Goal: Browse casually

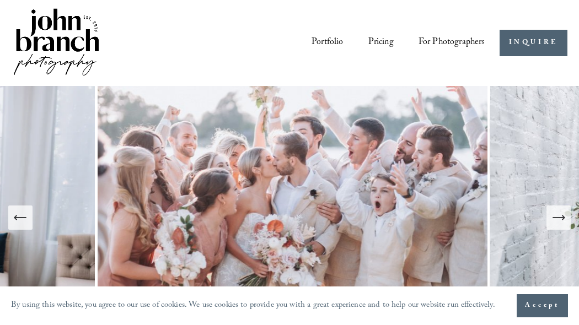
click at [328, 45] on link "Portfolio" at bounding box center [326, 43] width 31 height 19
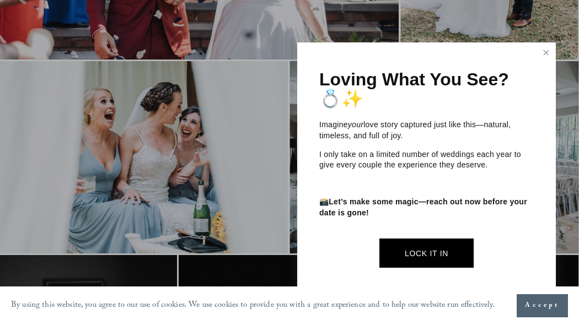
scroll to position [3920, 1]
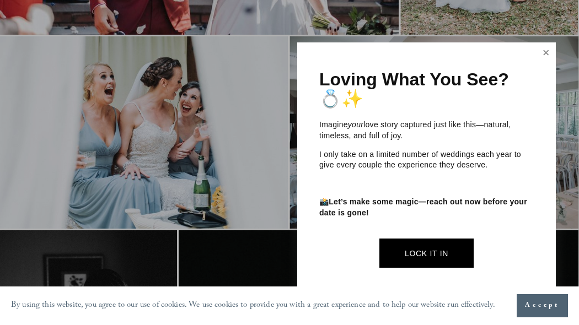
click at [543, 60] on link "Close" at bounding box center [545, 53] width 17 height 18
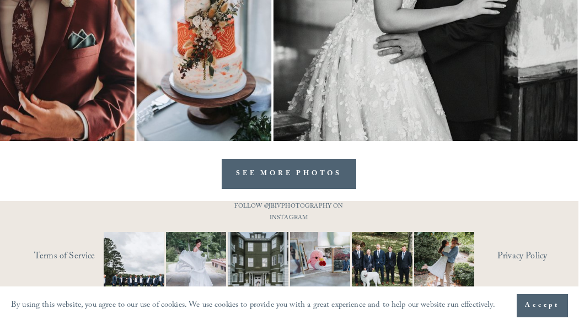
scroll to position [5782, 1]
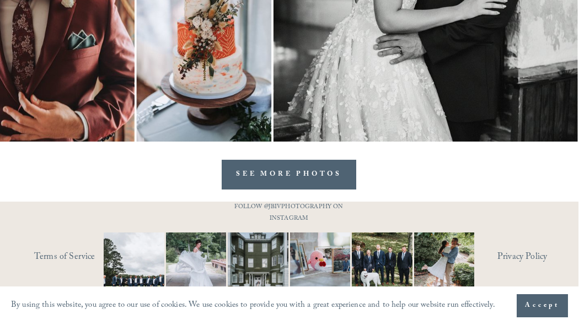
click at [285, 166] on link "SEE MORE PHOTOS" at bounding box center [289, 175] width 134 height 30
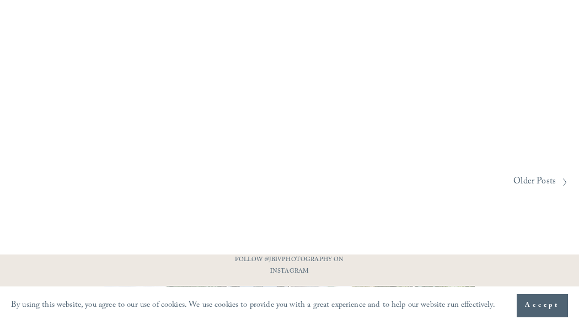
scroll to position [904, 0]
click at [122, 286] on img at bounding box center [134, 316] width 91 height 61
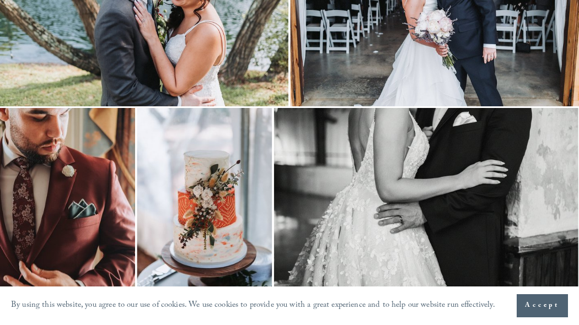
scroll to position [5615, 0]
